Goal: Task Accomplishment & Management: Manage account settings

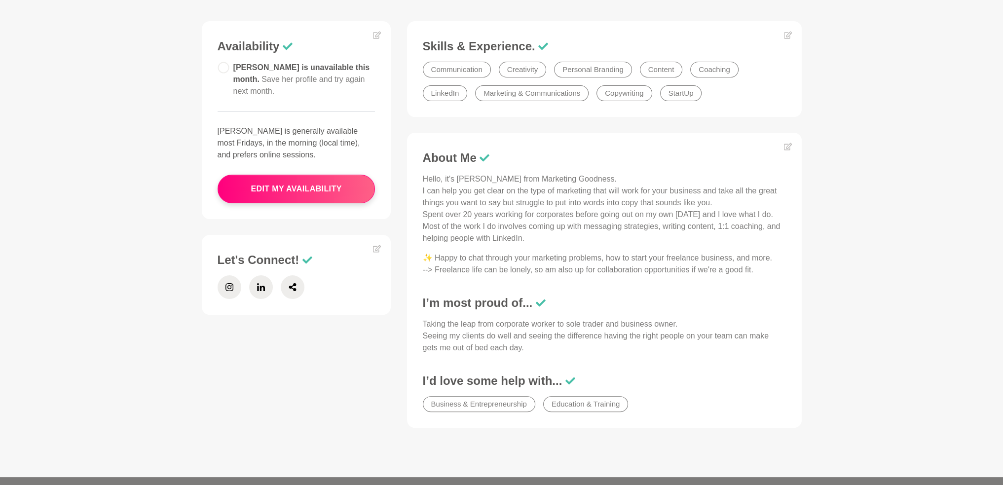
scroll to position [148, 0]
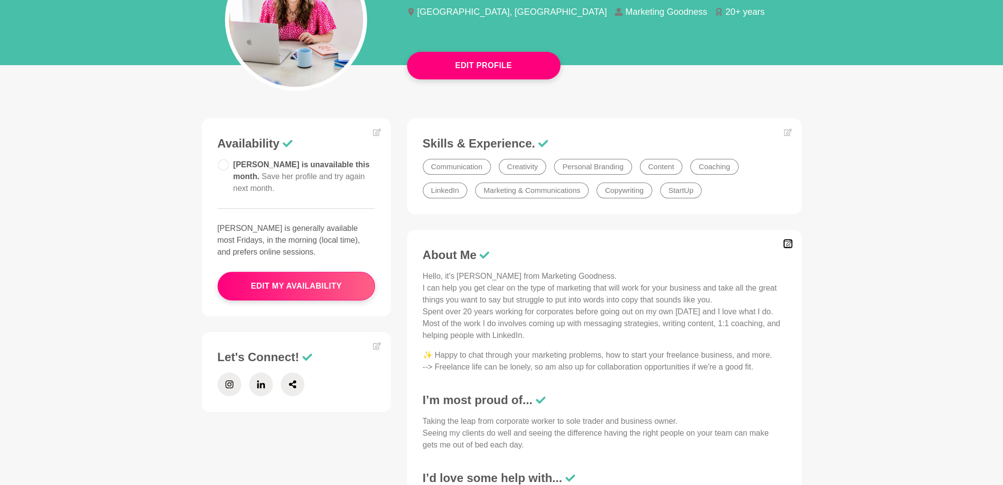
click at [788, 242] on icon at bounding box center [787, 243] width 8 height 7
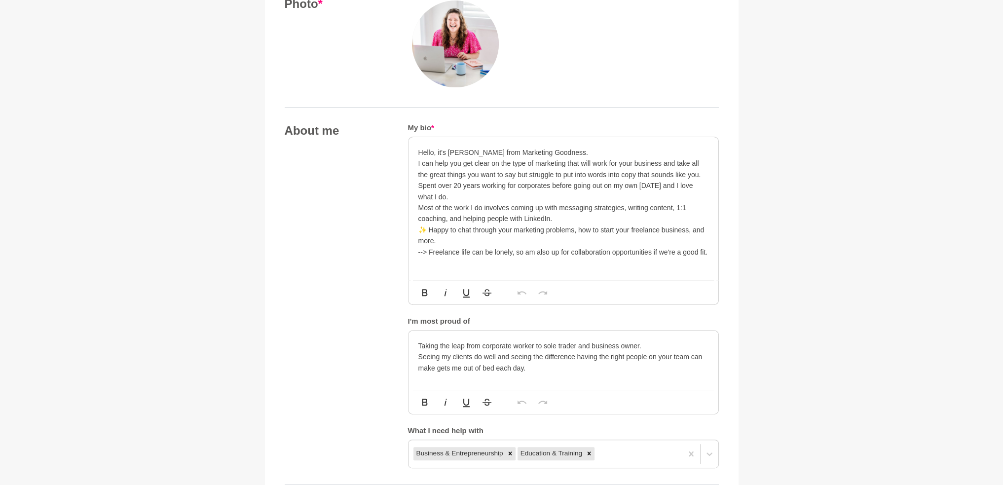
scroll to position [444, 0]
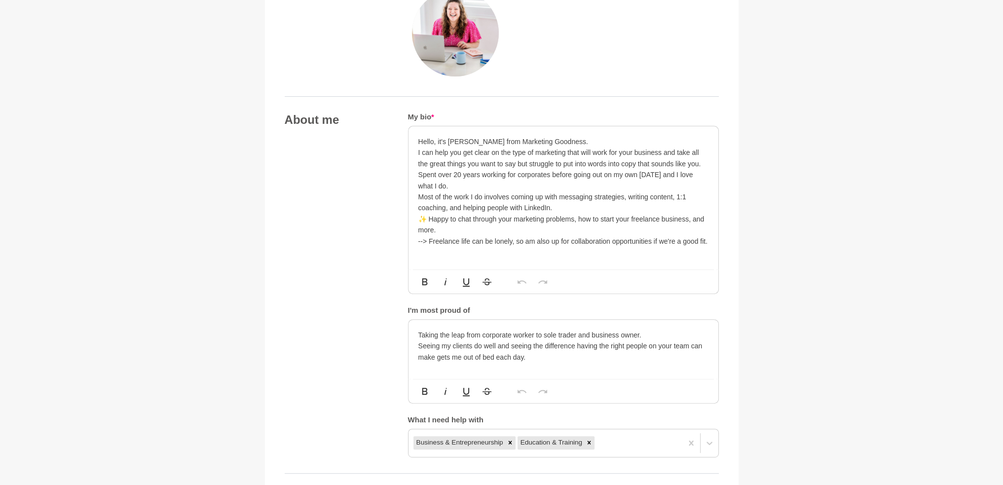
click at [566, 206] on p "Hello, it's [PERSON_NAME] from Marketing Goodness. I can help you get clear on …" at bounding box center [563, 174] width 290 height 77
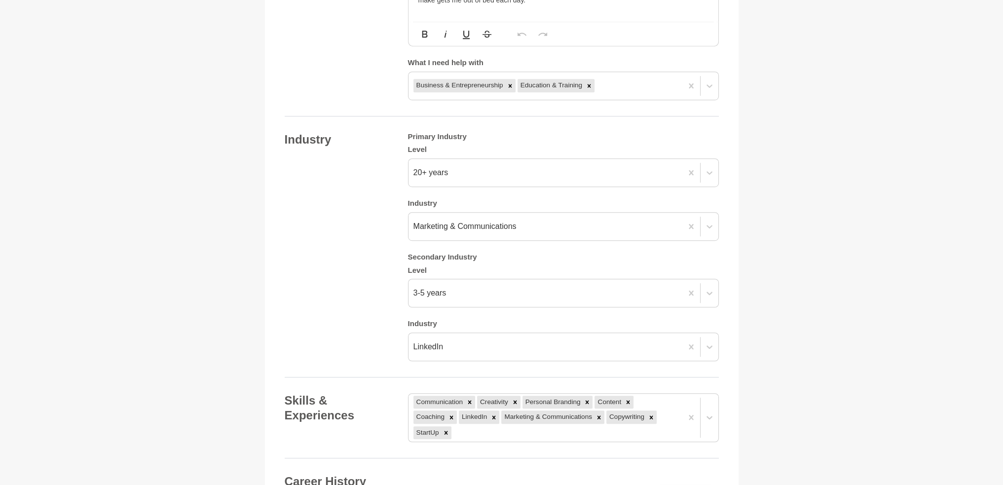
scroll to position [838, 0]
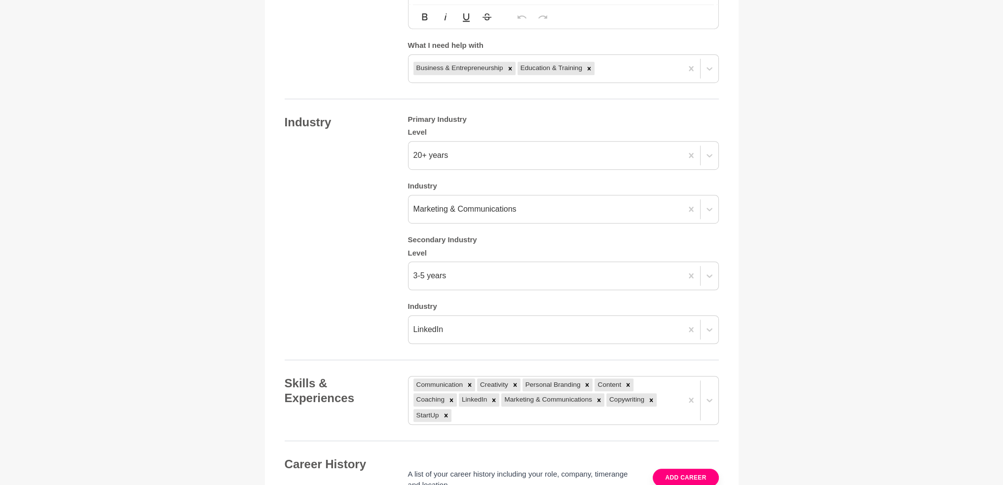
click at [833, 320] on main "Back to Profile Your details [PERSON_NAME] LinkedIn Coach, Marketing Strategist…" at bounding box center [501, 67] width 1003 height 1741
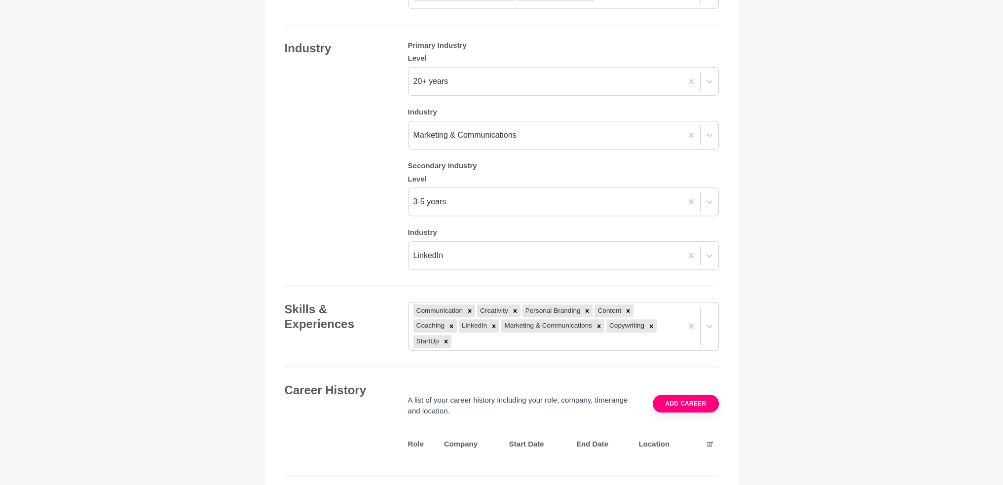
scroll to position [937, 0]
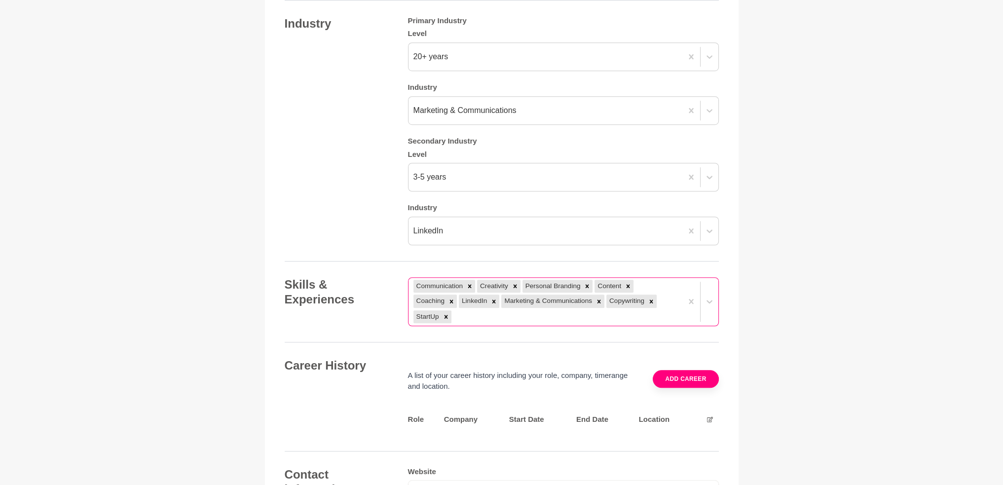
click at [478, 313] on div "Communication Creativity Personal Branding Content Coaching LinkedIn Marketing …" at bounding box center [545, 302] width 274 height 48
type input "Groups"
drag, startPoint x: 478, startPoint y: 313, endPoint x: 451, endPoint y: 314, distance: 27.6
click at [451, 314] on div "Communication Creativity Personal Branding Content Coaching LinkedIn Marketing …" at bounding box center [545, 302] width 274 height 48
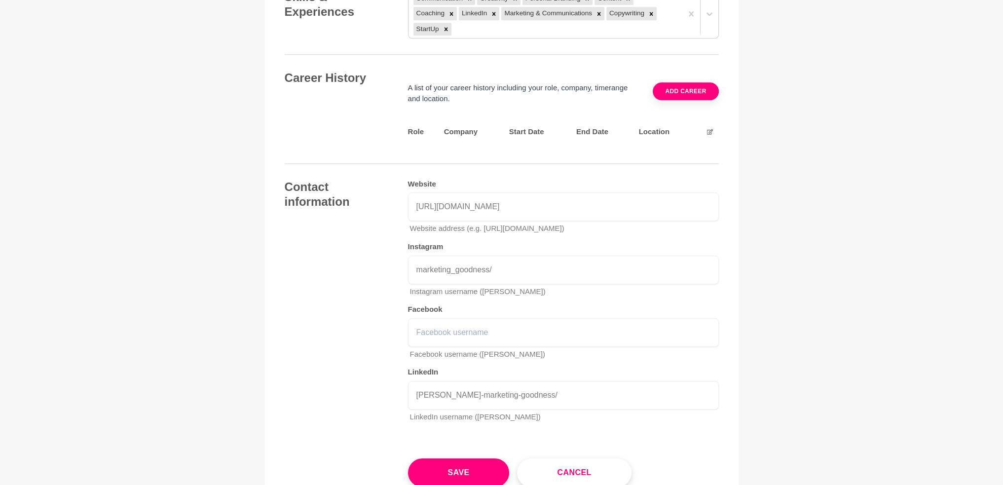
scroll to position [1233, 0]
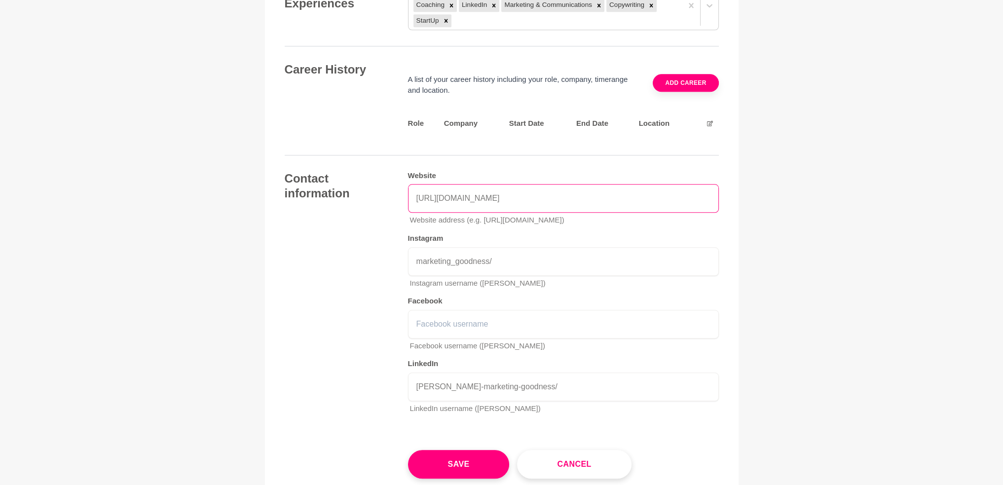
click at [544, 195] on input "[URL][DOMAIN_NAME]" at bounding box center [563, 198] width 311 height 29
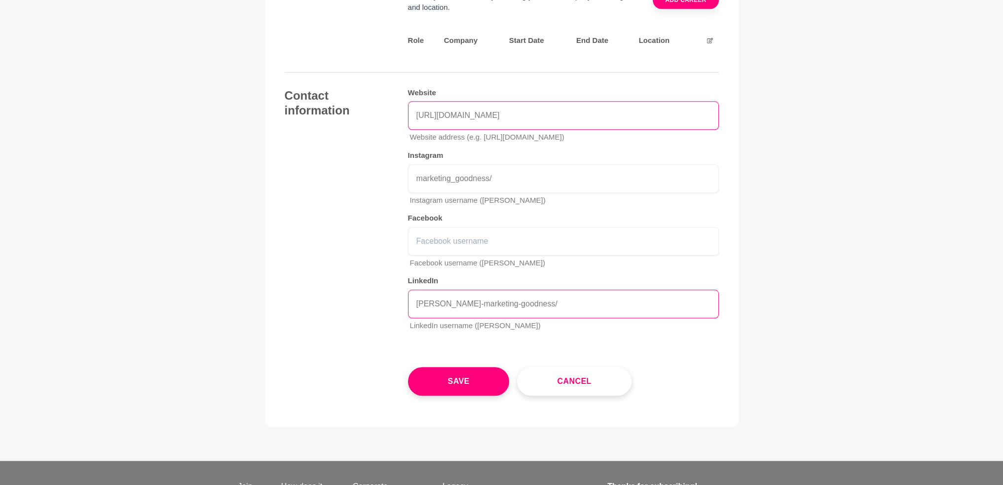
scroll to position [1332, 0]
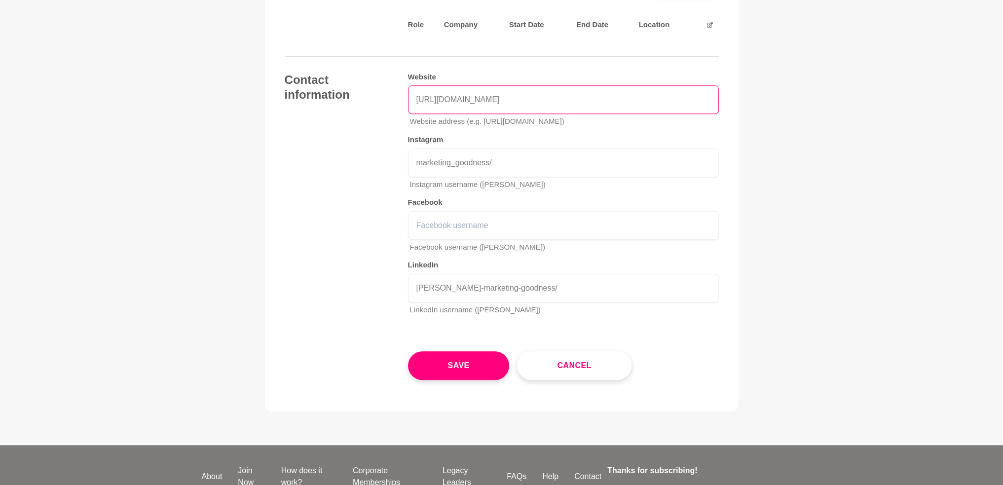
drag, startPoint x: 554, startPoint y: 100, endPoint x: 387, endPoint y: 97, distance: 167.2
click at [387, 97] on div "Contact information Website [URL][DOMAIN_NAME] Website address (e.g. [URL][DOMA…" at bounding box center [502, 197] width 434 height 251
paste input "nudgemarketingclub/"
type input "[URL][DOMAIN_NAME]"
click at [464, 359] on button "Save" at bounding box center [459, 365] width 102 height 29
